Goal: Task Accomplishment & Management: Manage account settings

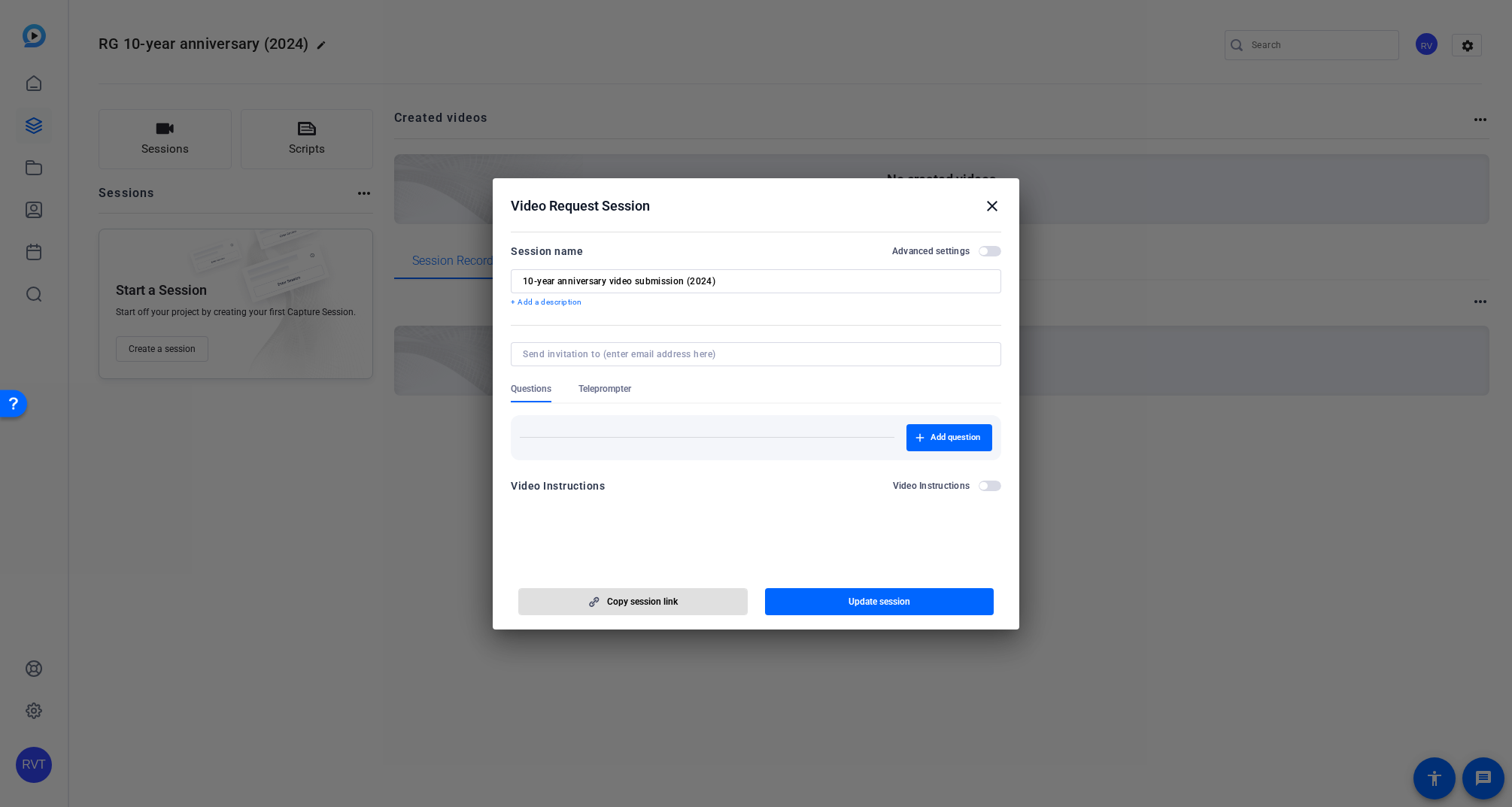
click at [655, 603] on span "Copy session link" at bounding box center [642, 601] width 71 height 12
click at [652, 607] on button "Copy session link" at bounding box center [633, 602] width 229 height 27
click at [990, 206] on mat-icon "close" at bounding box center [992, 206] width 18 height 18
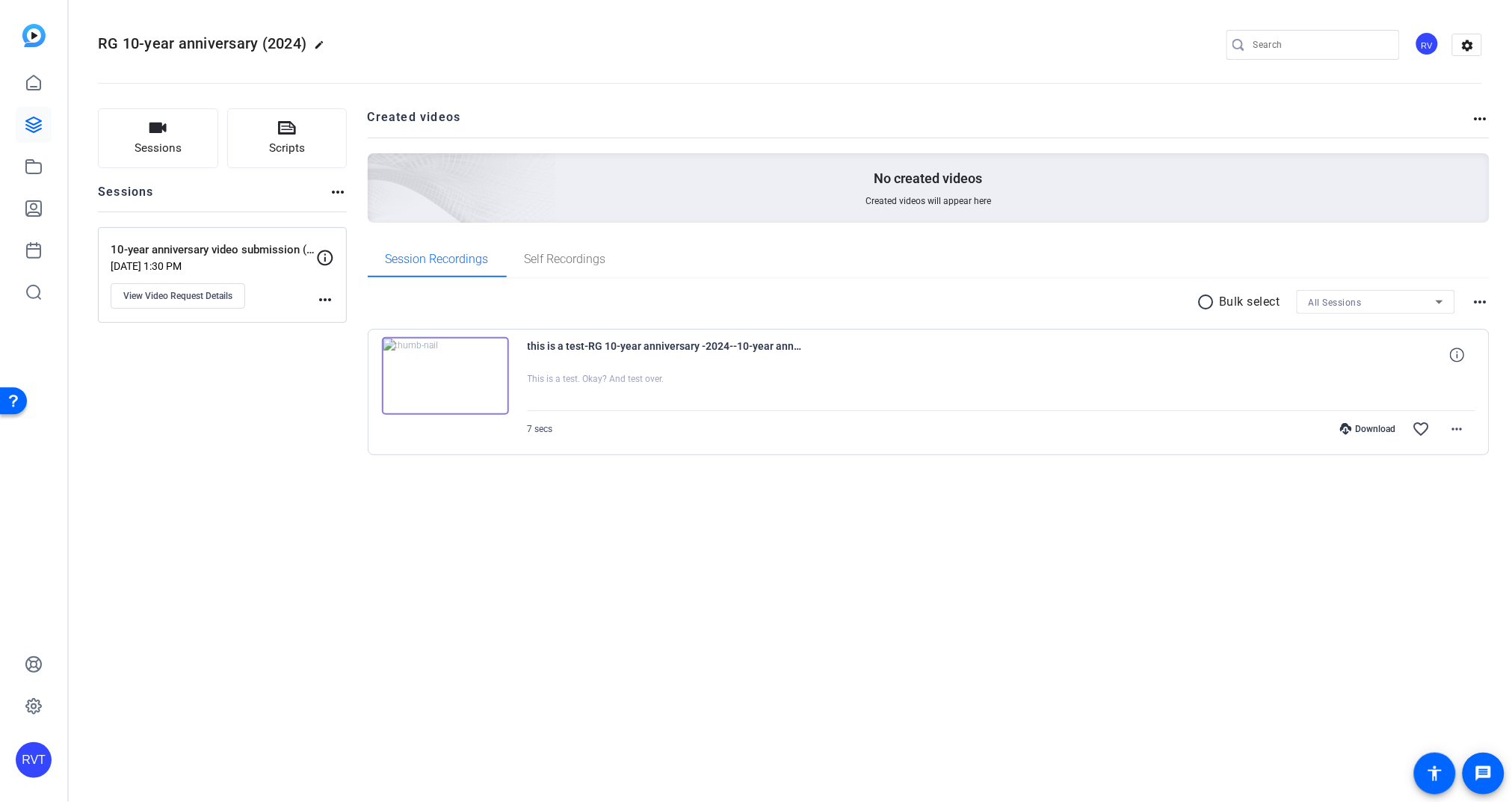
click at [465, 362] on img at bounding box center [445, 376] width 127 height 78
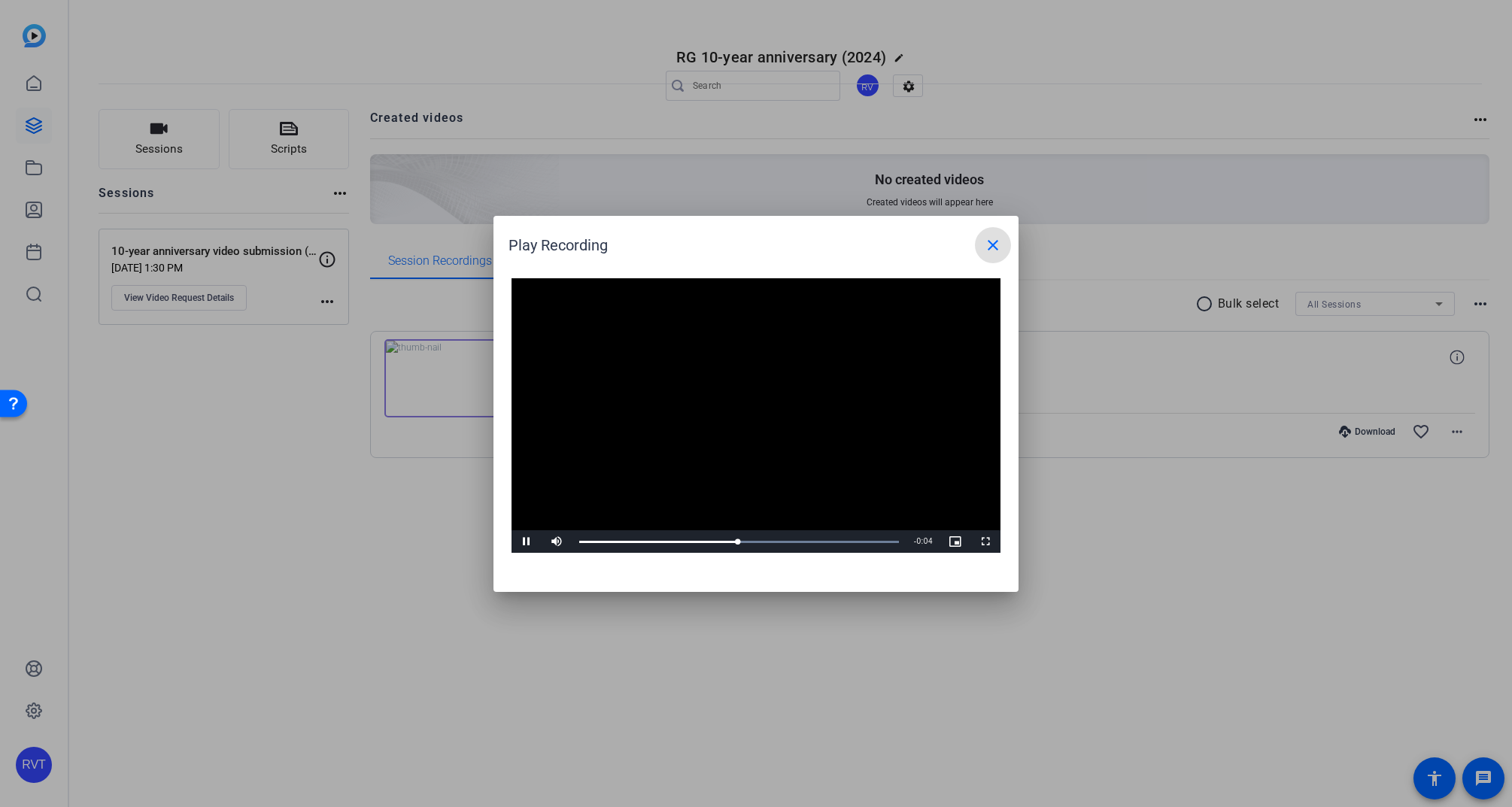
click at [1000, 242] on mat-icon "close" at bounding box center [993, 245] width 18 height 18
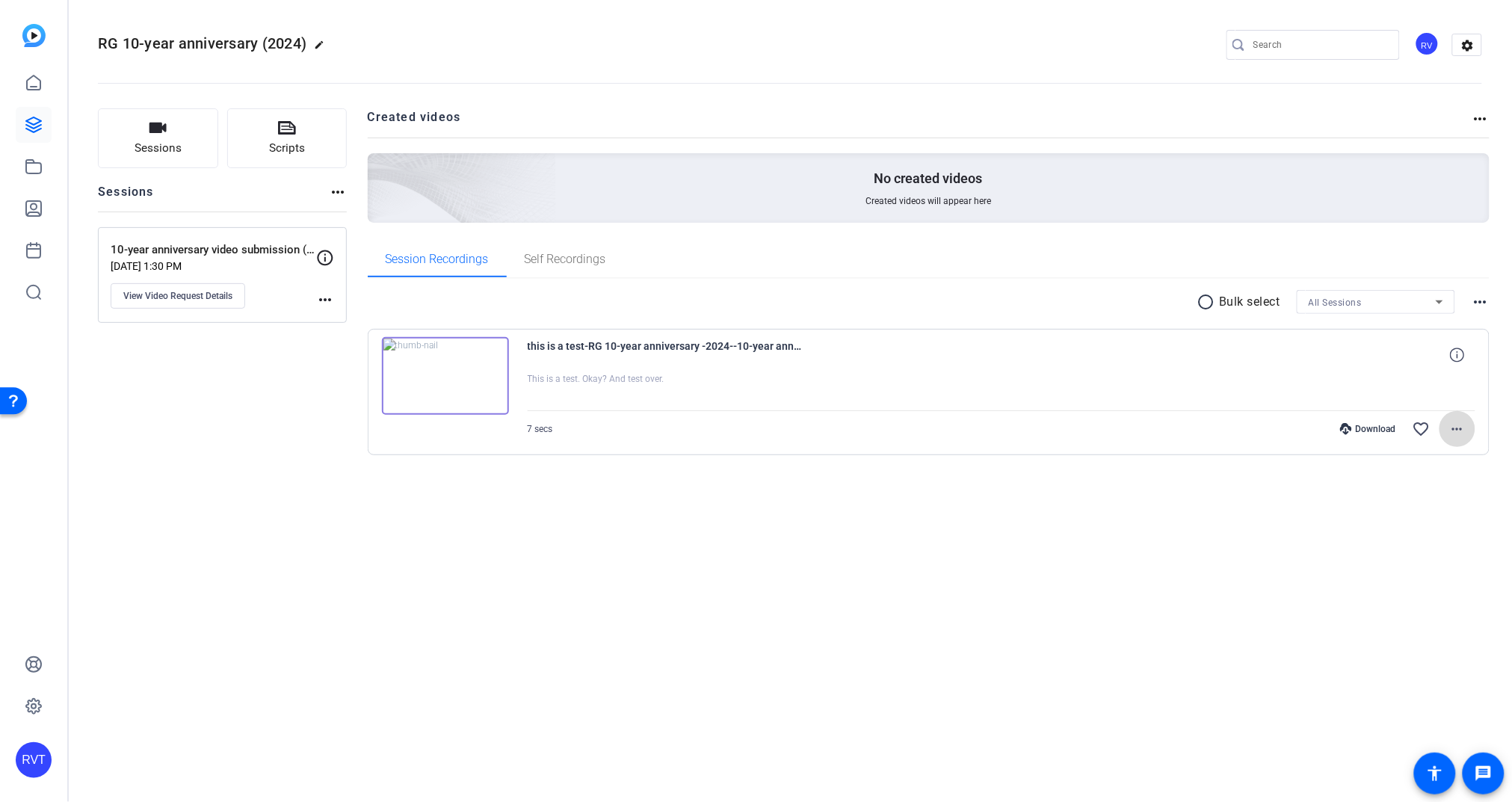
click at [1453, 437] on mat-icon "more_horiz" at bounding box center [1456, 429] width 18 height 18
click at [1417, 613] on span "Delete clip" at bounding box center [1419, 609] width 90 height 18
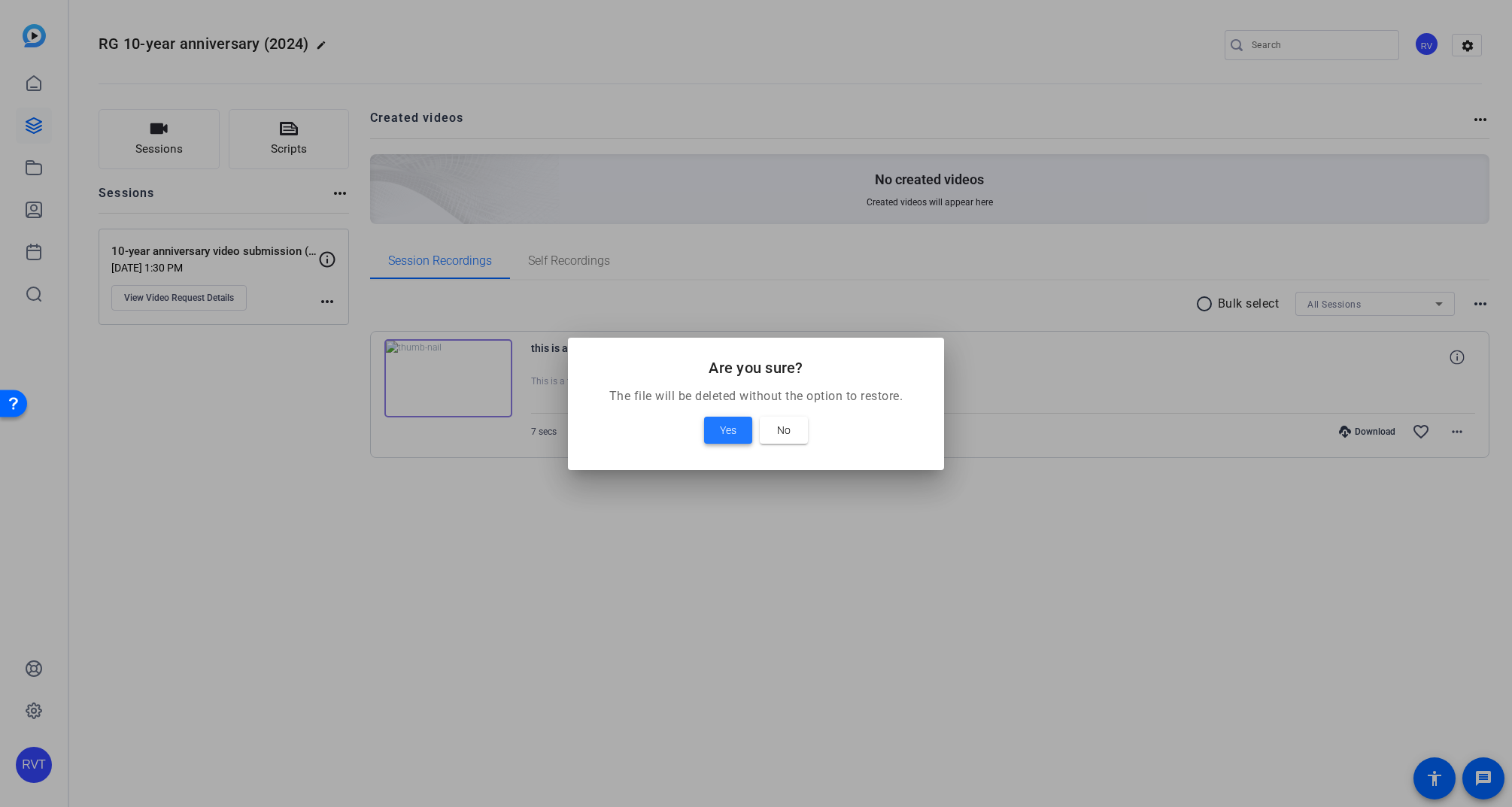
click at [728, 428] on span "Yes" at bounding box center [728, 430] width 16 height 18
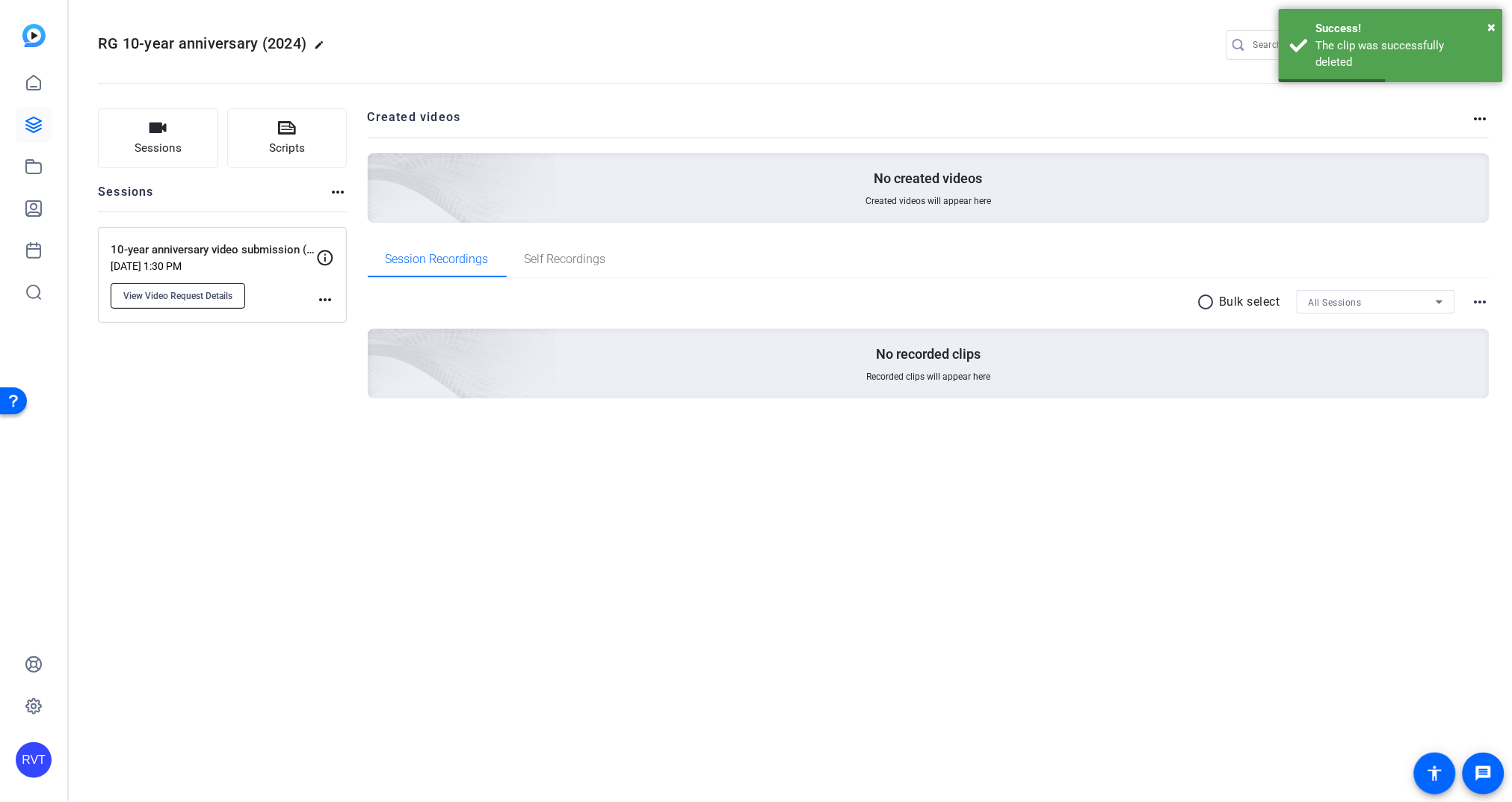
click at [161, 297] on span "View Video Request Details" at bounding box center [178, 295] width 109 height 12
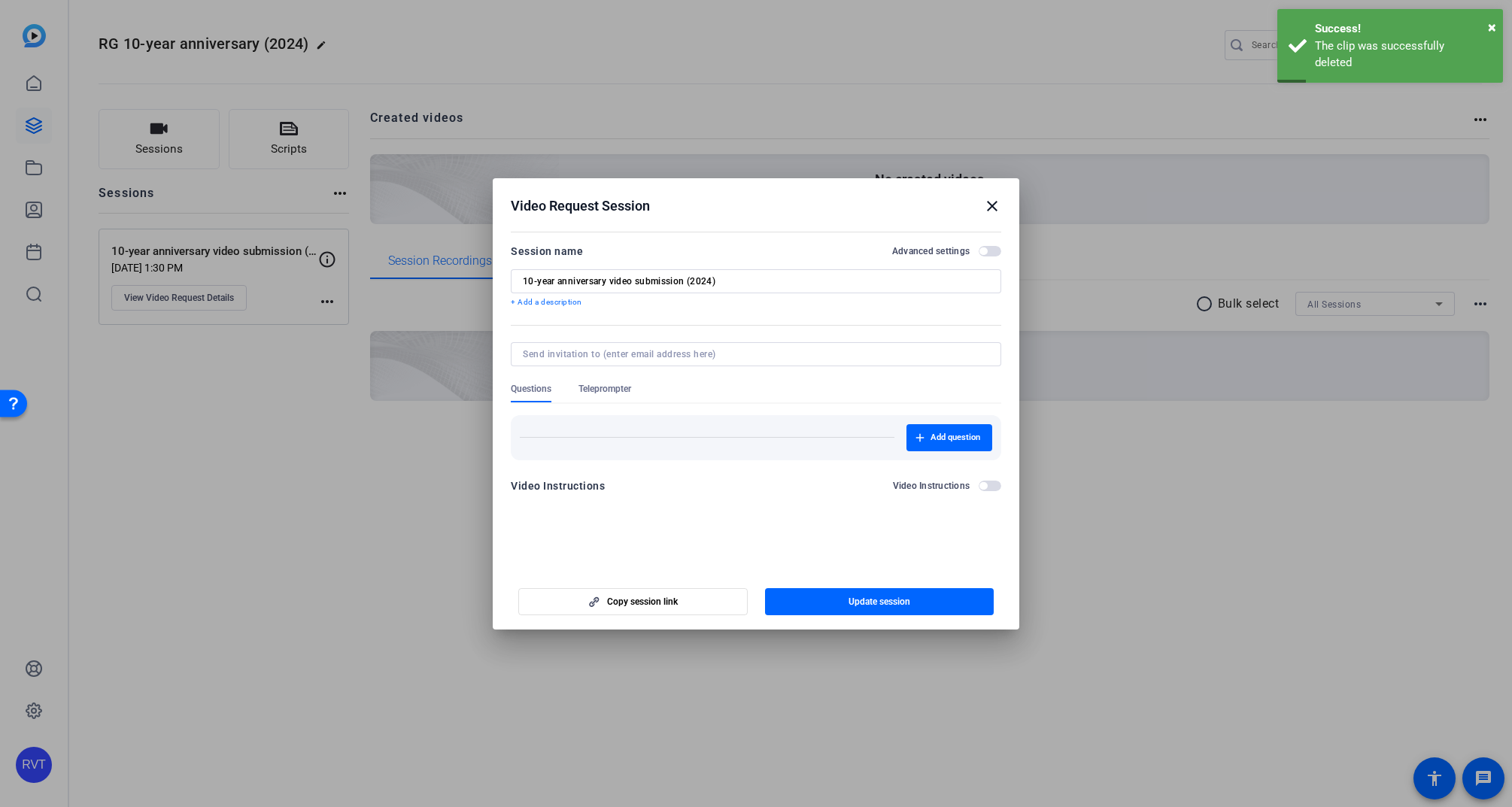
click at [990, 245] on div "Advanced settings" at bounding box center [947, 250] width 109 height 12
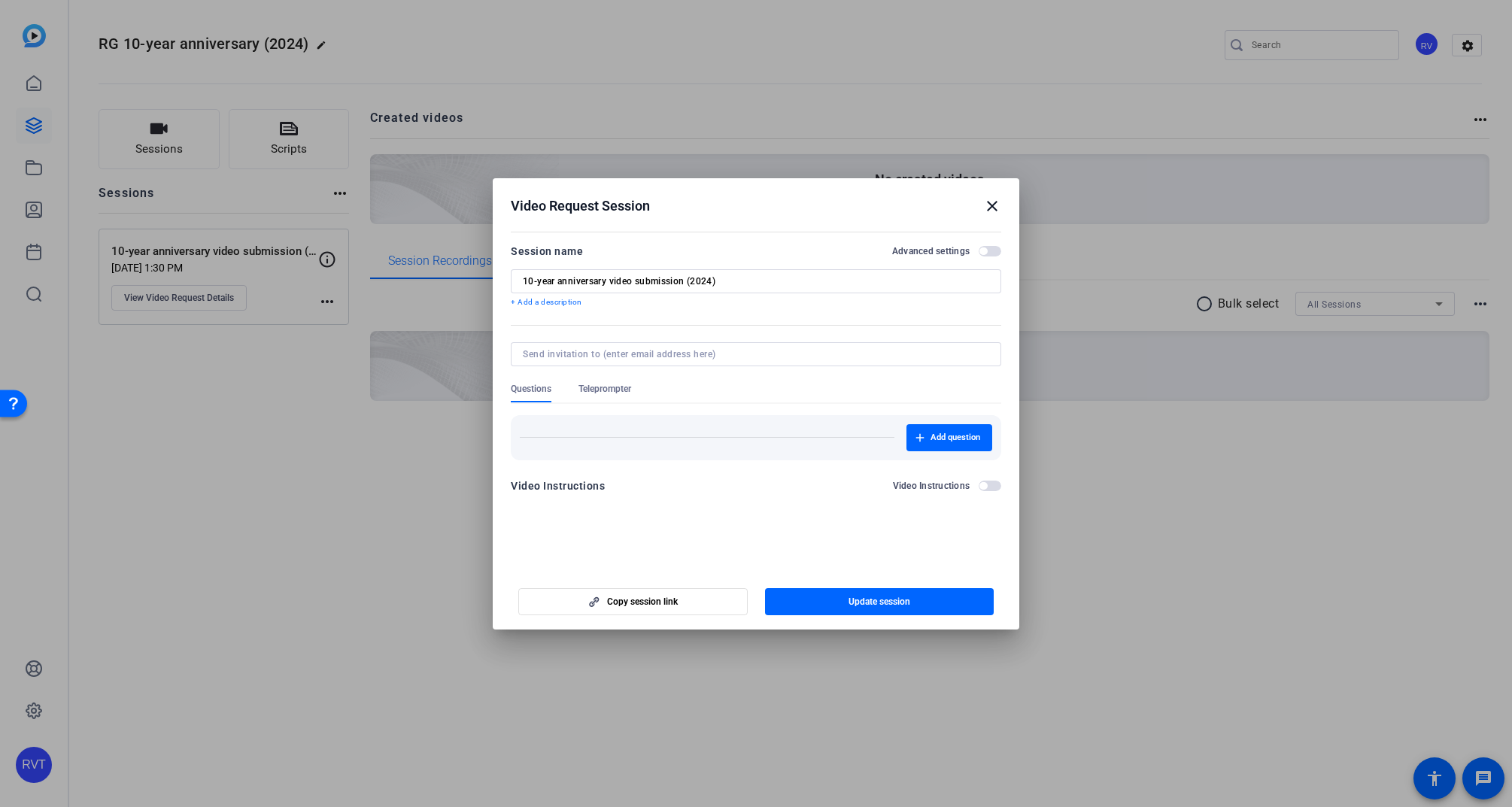
click at [987, 252] on span "button" at bounding box center [983, 251] width 8 height 8
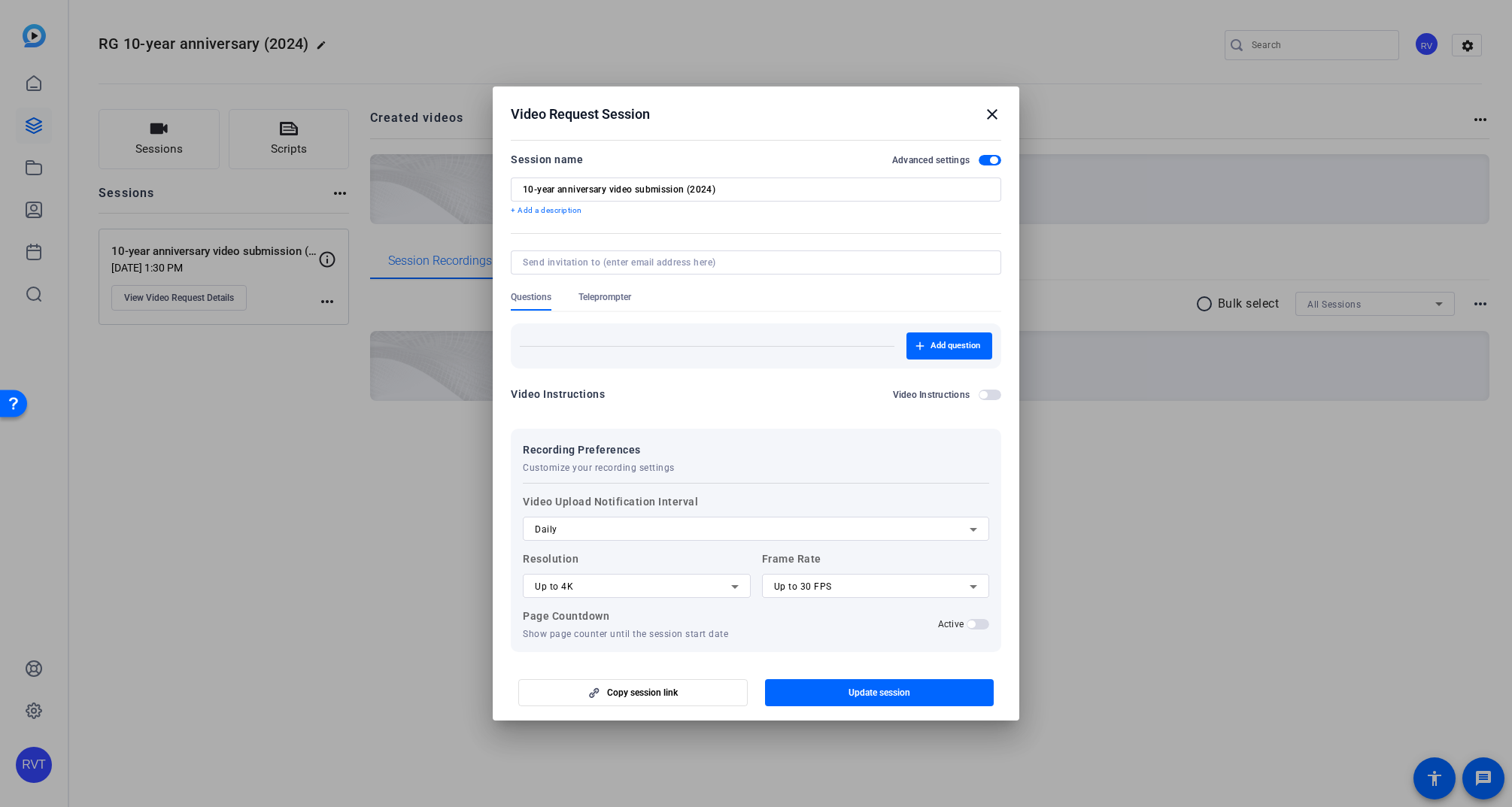
scroll to position [58, 0]
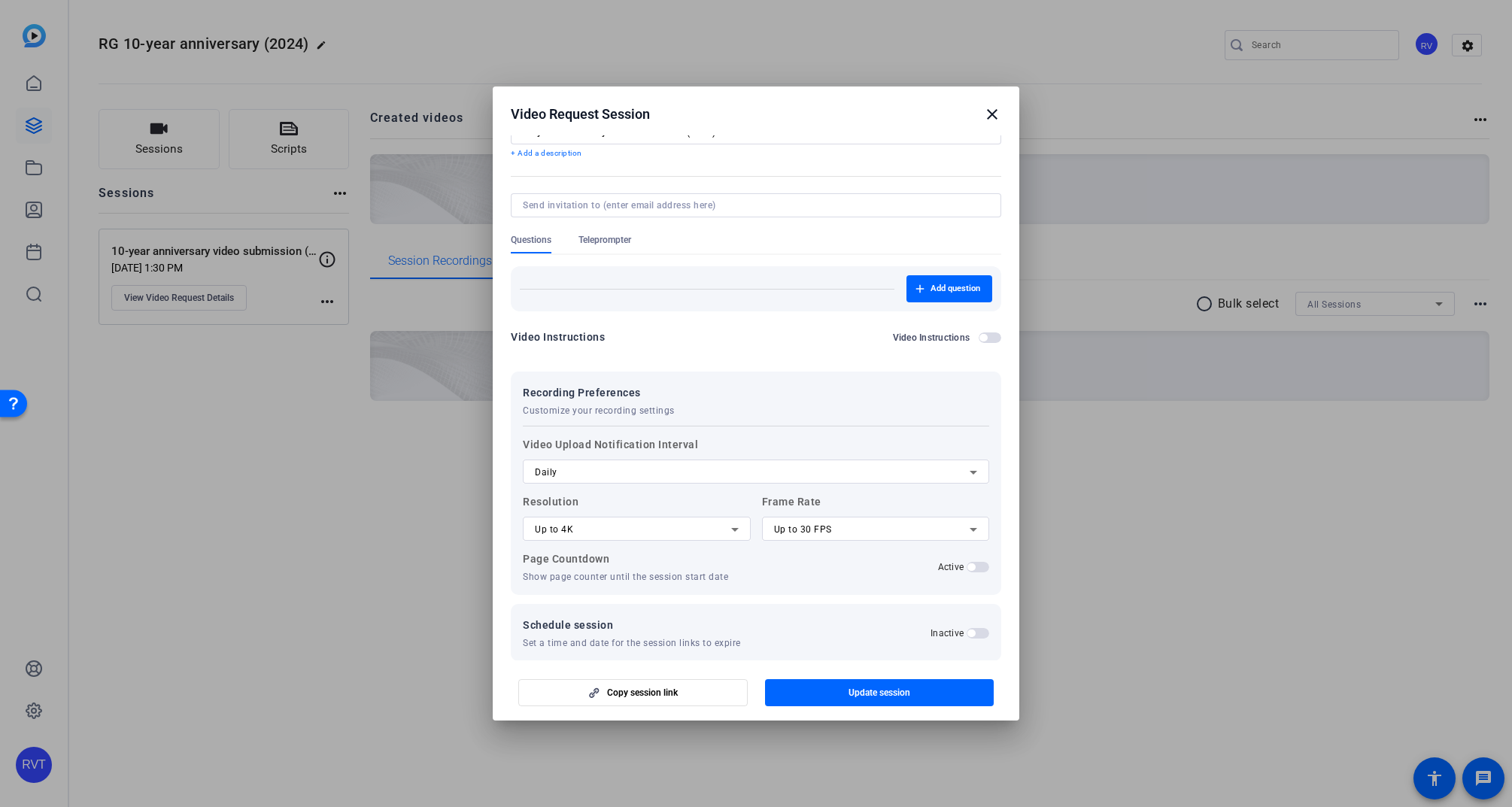
click at [968, 474] on icon at bounding box center [973, 472] width 18 height 18
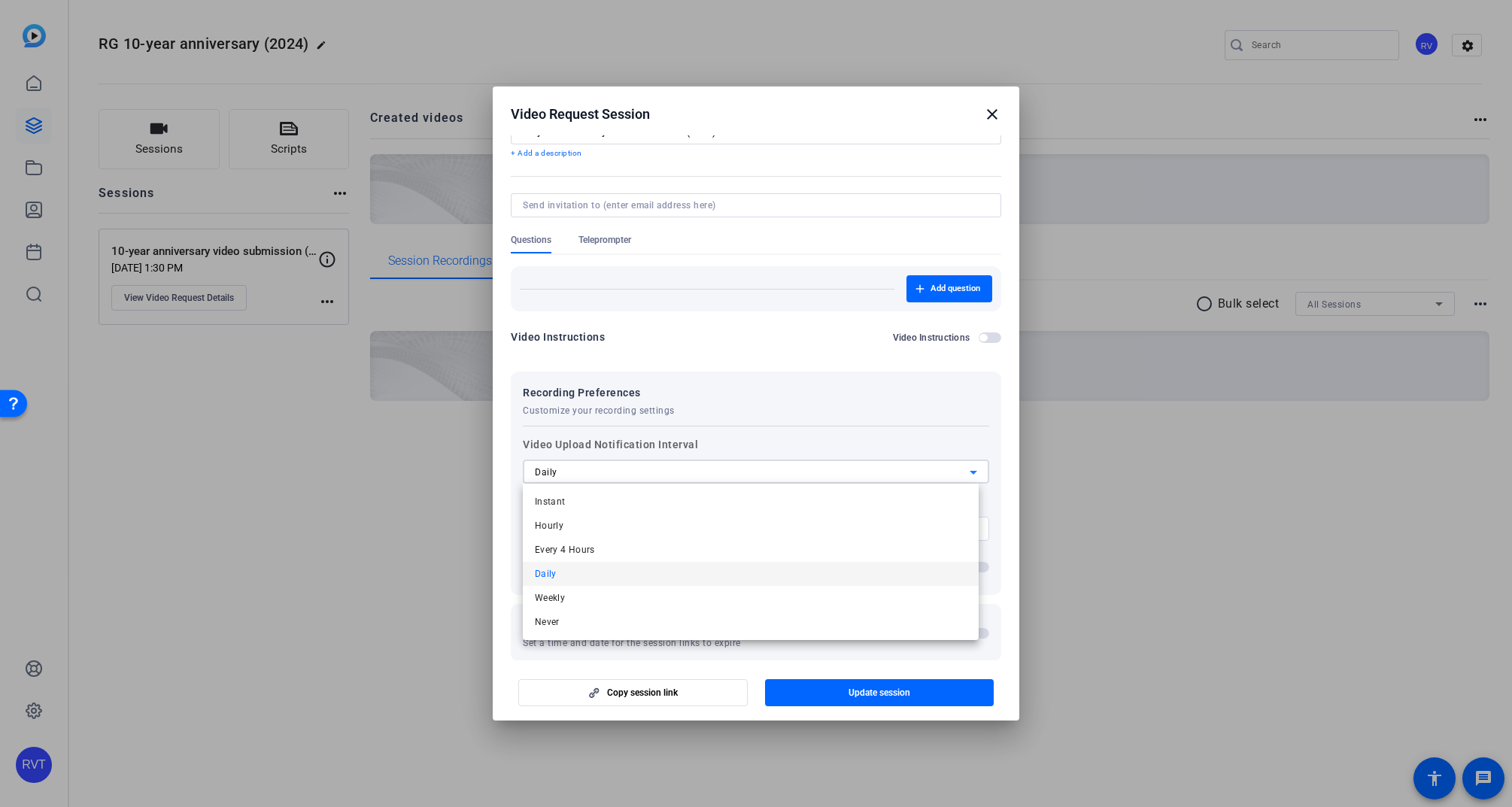
click at [997, 487] on div at bounding box center [756, 404] width 1512 height 807
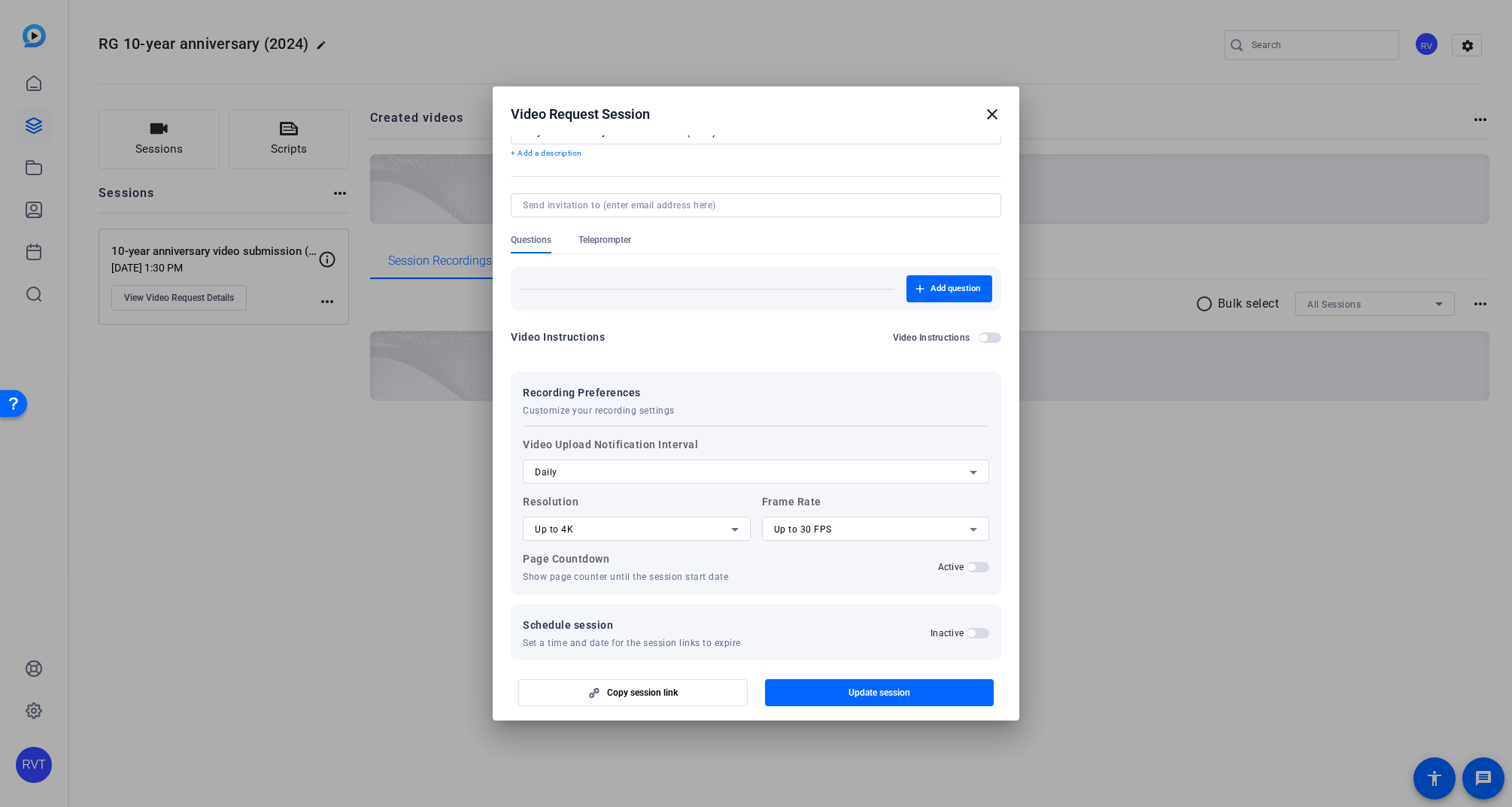
click at [967, 566] on span "button" at bounding box center [971, 568] width 8 height 8
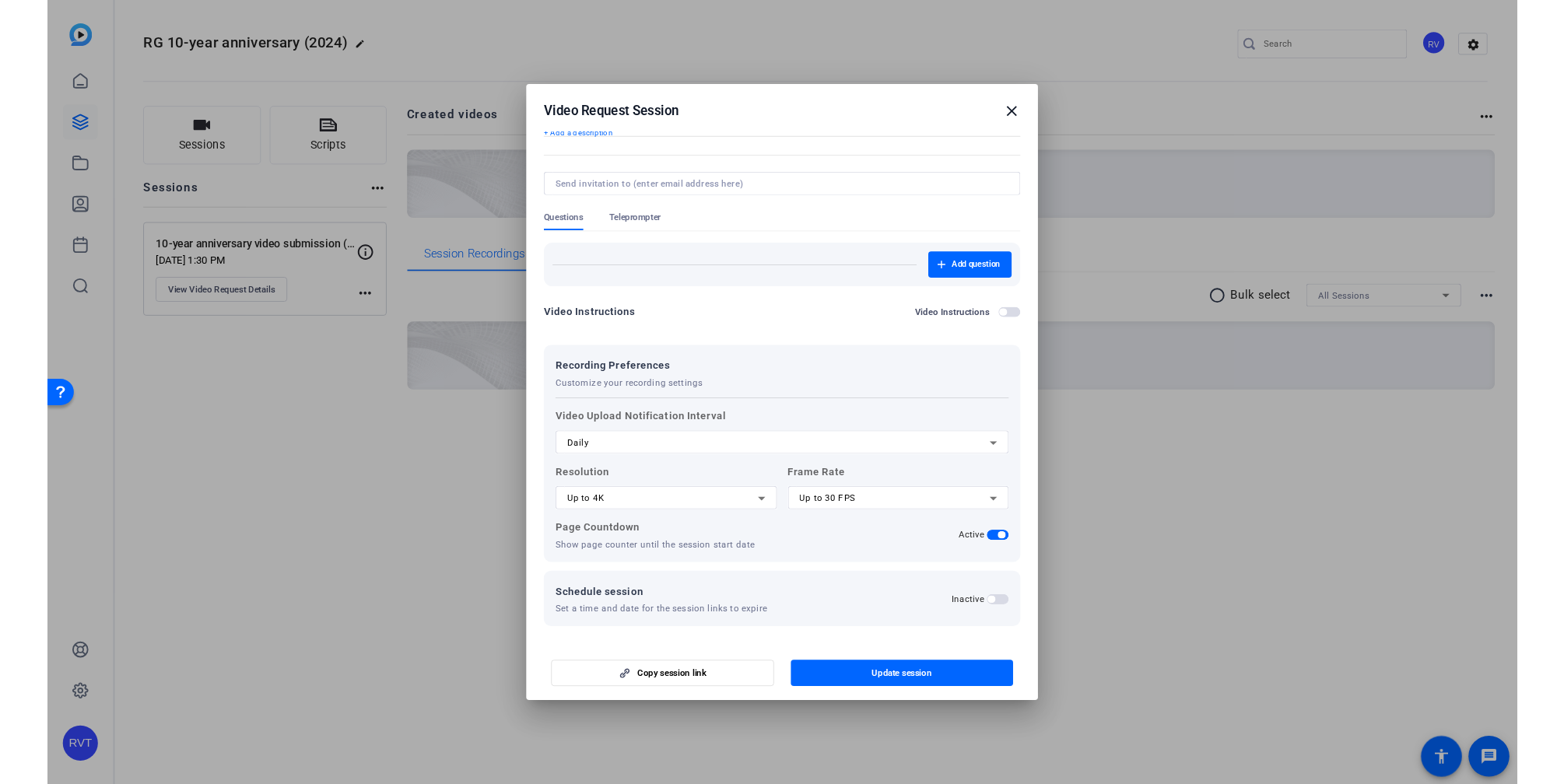
scroll to position [0, 0]
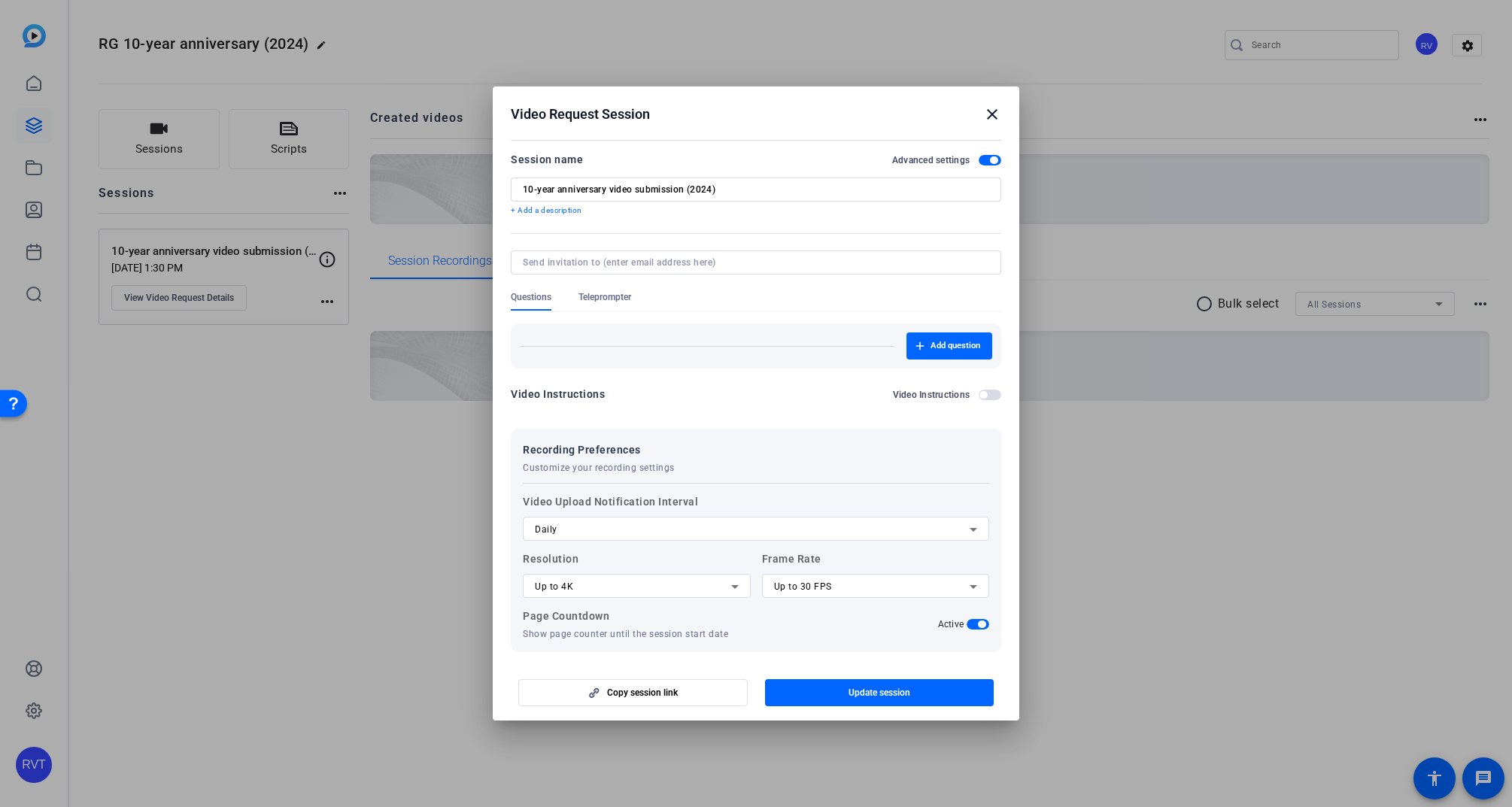
click at [859, 697] on span "Update session" at bounding box center [879, 693] width 61 height 12
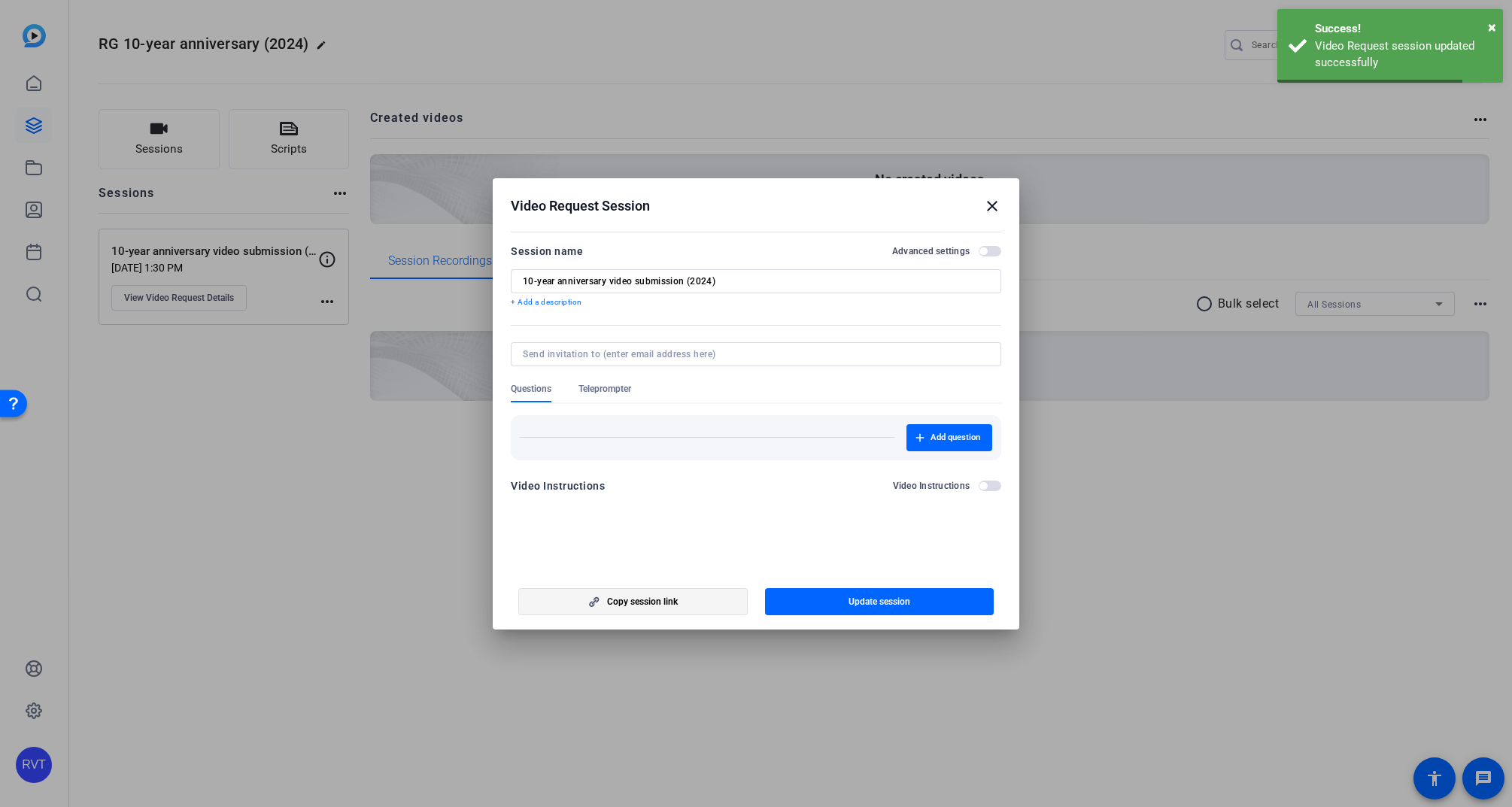
click at [640, 603] on span "Copy session link" at bounding box center [642, 601] width 71 height 12
